Goal: Task Accomplishment & Management: Complete application form

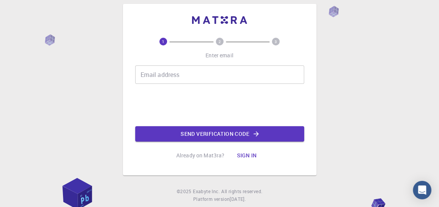
scroll to position [29, 0]
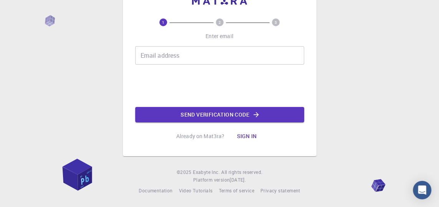
click at [371, 147] on div "1 2 3 Enter email Email address Email address Send verification code Already on…" at bounding box center [219, 89] width 439 height 234
click at [188, 54] on input "Email address" at bounding box center [219, 55] width 169 height 18
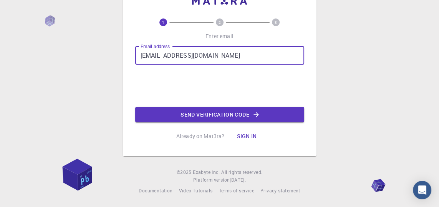
type input "[EMAIL_ADDRESS][DOMAIN_NAME]"
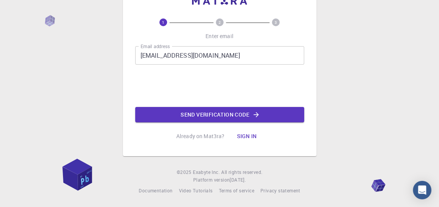
click at [244, 138] on button "Sign in" at bounding box center [247, 135] width 32 height 15
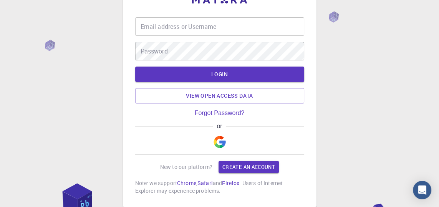
click at [218, 145] on img "button" at bounding box center [220, 142] width 12 height 12
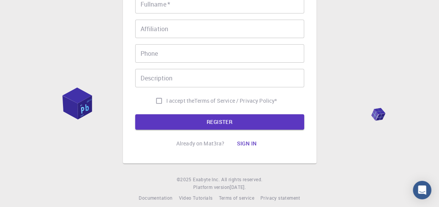
scroll to position [186, 0]
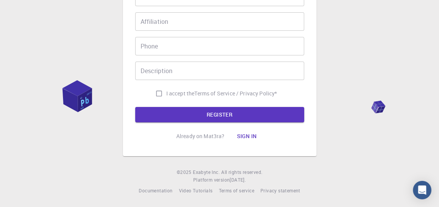
click at [248, 139] on button "Sign in" at bounding box center [247, 135] width 32 height 15
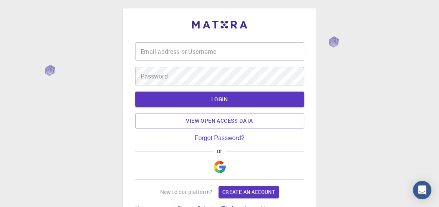
scroll to position [2, 0]
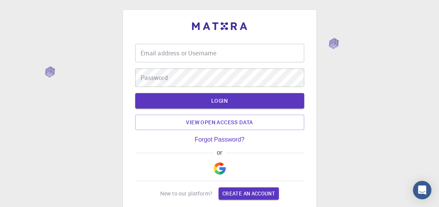
click at [220, 173] on img "button" at bounding box center [220, 168] width 12 height 12
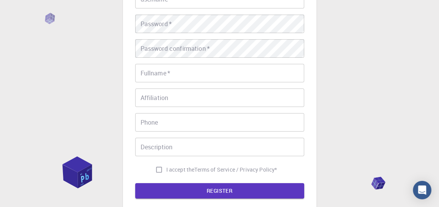
scroll to position [108, 0]
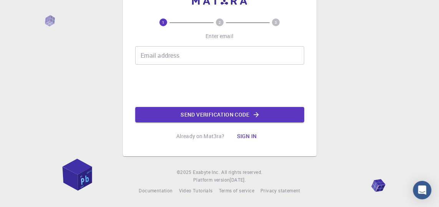
scroll to position [81, 0]
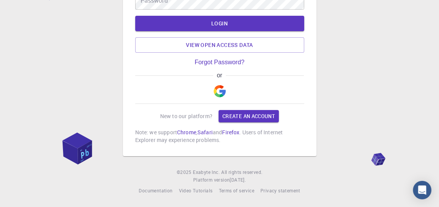
scroll to position [29, 0]
